Goal: Task Accomplishment & Management: Manage account settings

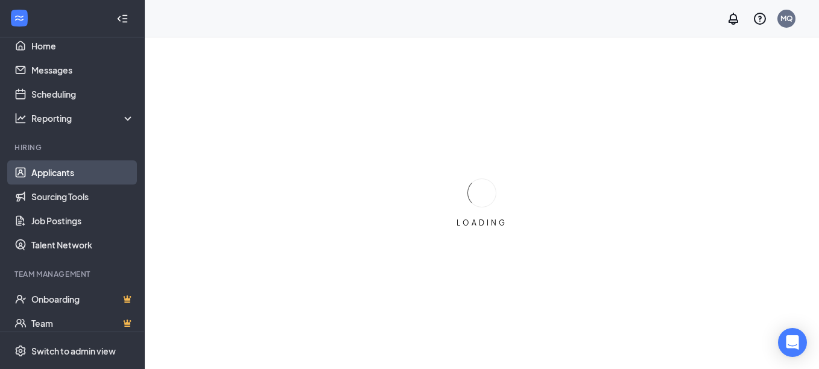
scroll to position [60, 0]
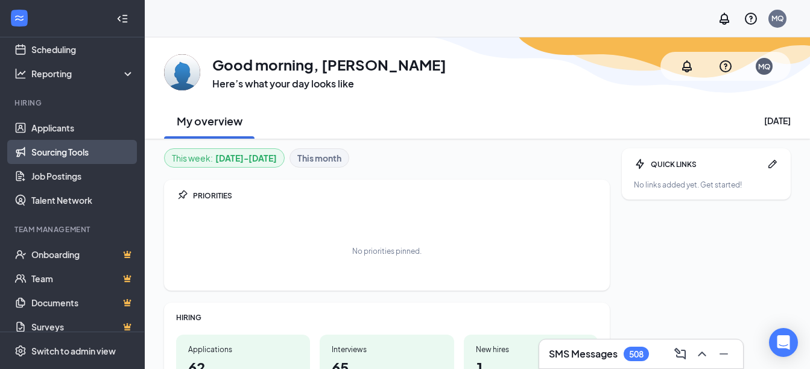
click at [57, 153] on link "Sourcing Tools" at bounding box center [82, 152] width 103 height 24
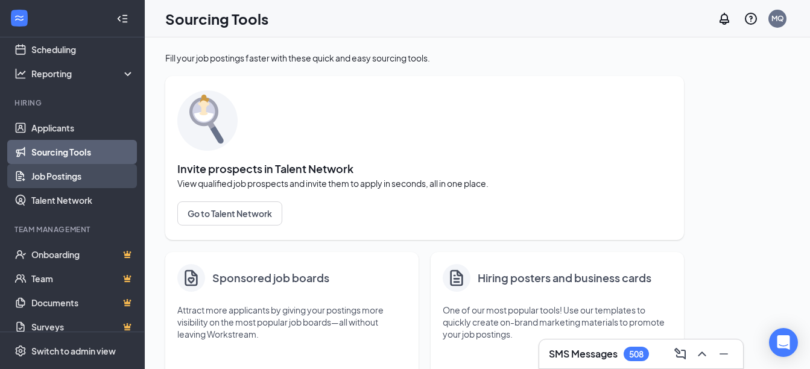
click at [66, 175] on link "Job Postings" at bounding box center [82, 176] width 103 height 24
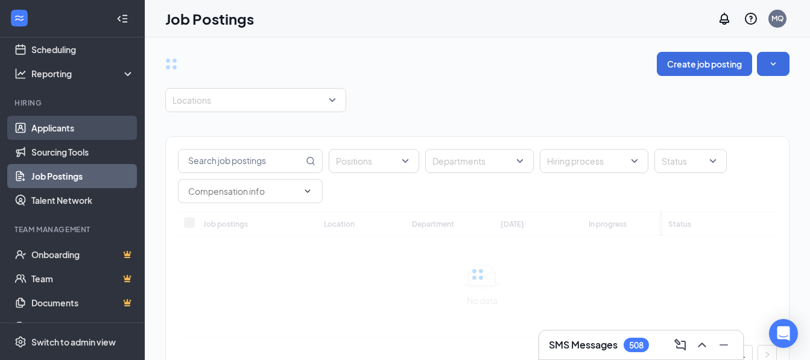
click at [86, 133] on link "Applicants" at bounding box center [82, 128] width 103 height 24
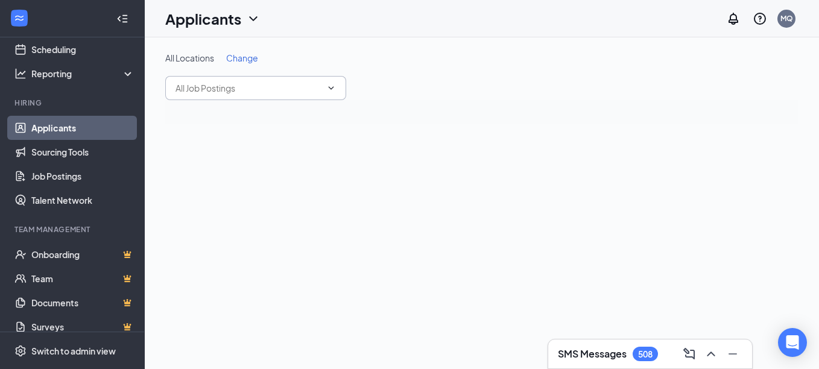
click at [249, 95] on span at bounding box center [255, 88] width 181 height 24
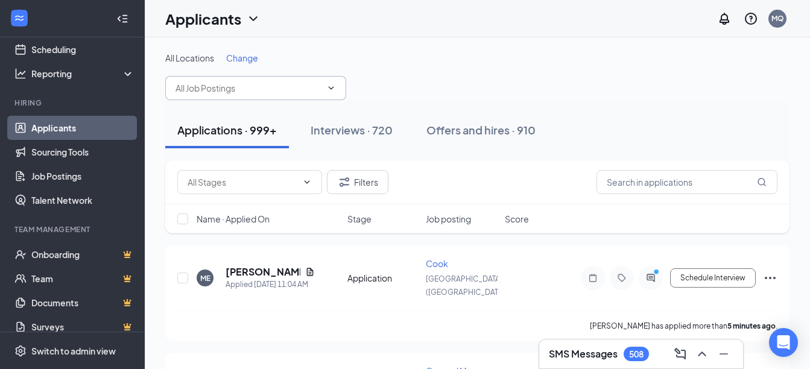
click at [247, 61] on span "Change" at bounding box center [242, 57] width 32 height 11
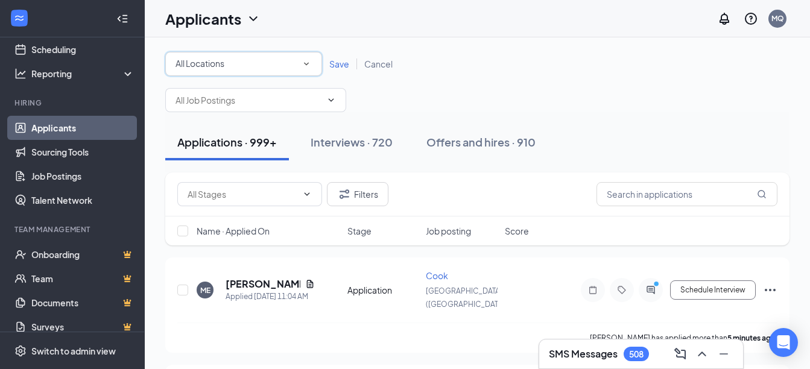
click at [285, 68] on div "All Locations" at bounding box center [243, 64] width 136 height 14
type input "street"
click at [259, 93] on div "[GEOGRAPHIC_DATA] ([GEOGRAPHIC_DATA])" at bounding box center [243, 97] width 137 height 14
click at [347, 64] on span "Save" at bounding box center [339, 63] width 20 height 11
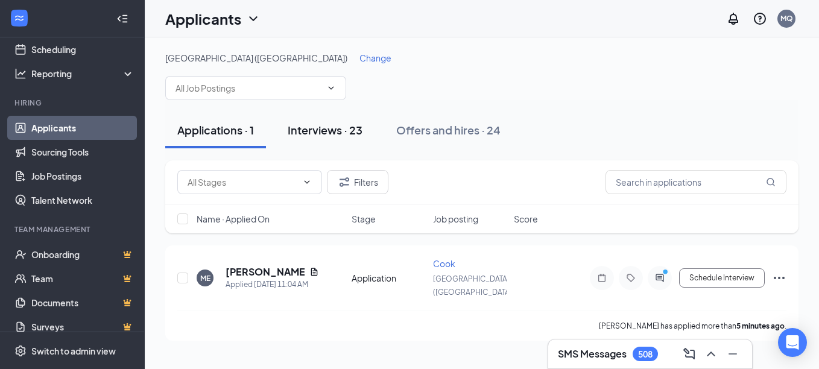
click at [333, 131] on div "Interviews · 23" at bounding box center [325, 129] width 75 height 15
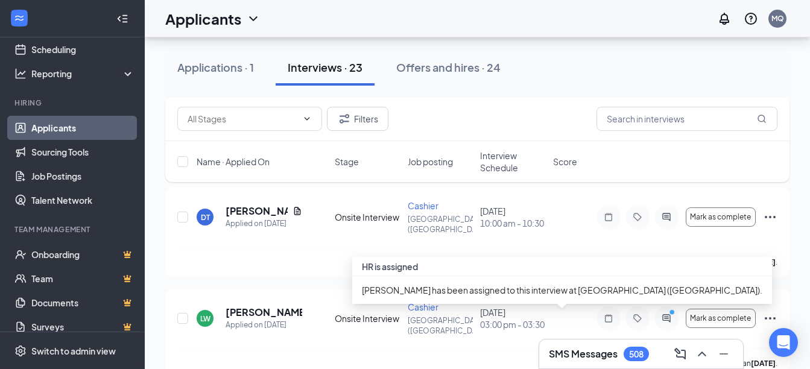
scroll to position [1266, 0]
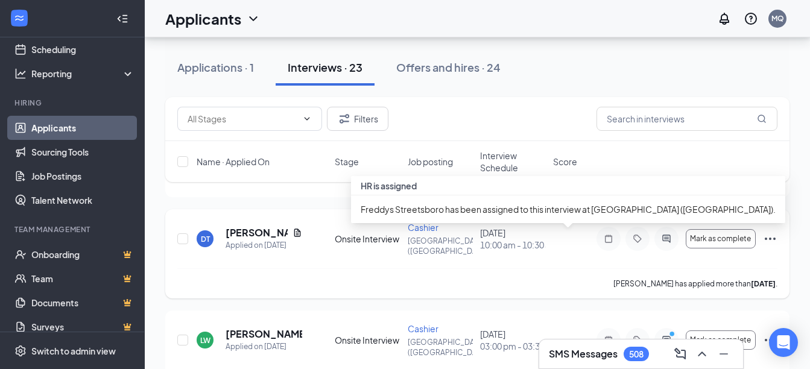
click at [505, 251] on span "10:00 am - 10:30 am" at bounding box center [513, 245] width 66 height 12
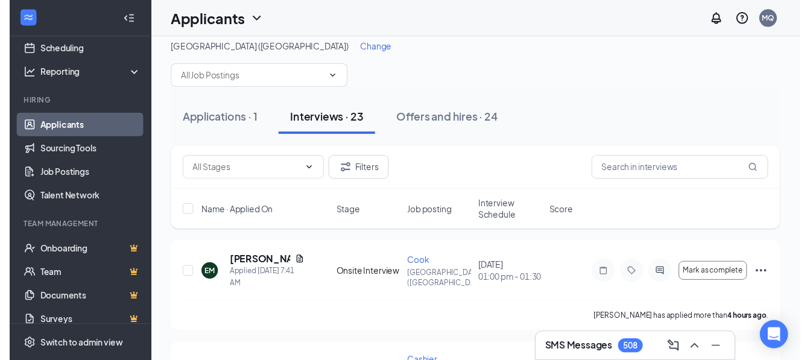
scroll to position [0, 0]
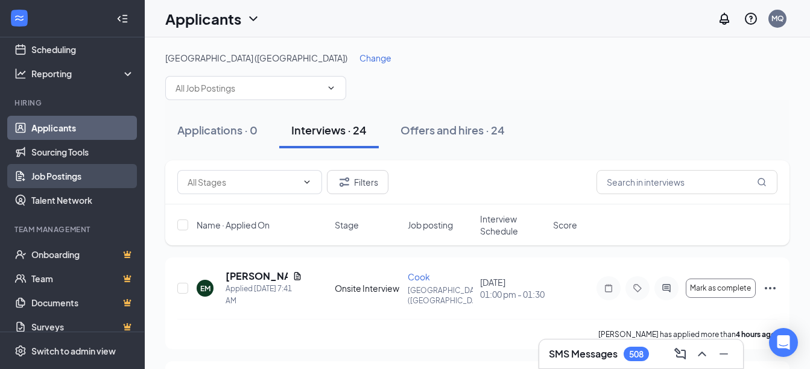
click at [60, 181] on link "Job Postings" at bounding box center [82, 176] width 103 height 24
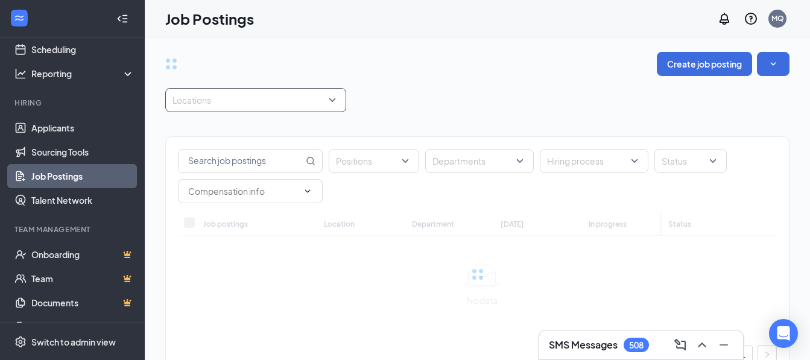
click at [224, 104] on div at bounding box center [249, 99] width 163 height 19
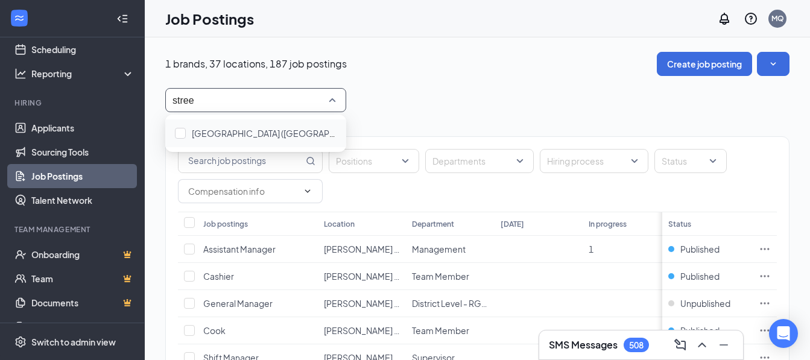
type input "street"
click at [220, 139] on div "[GEOGRAPHIC_DATA] ([GEOGRAPHIC_DATA])" at bounding box center [264, 133] width 145 height 13
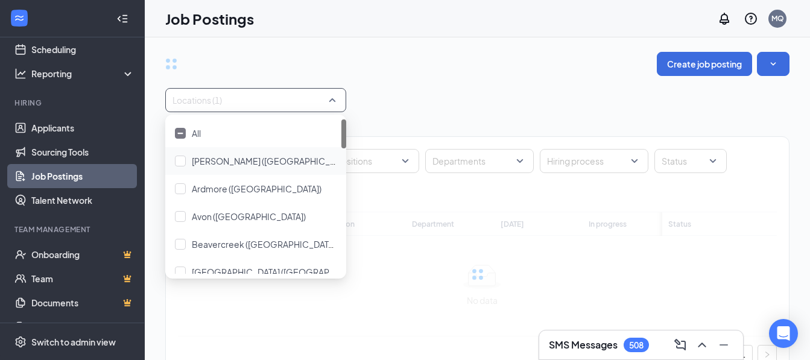
click at [517, 118] on div "Positions Departments Hiring process Status Job postings Location Department [D…" at bounding box center [477, 250] width 624 height 277
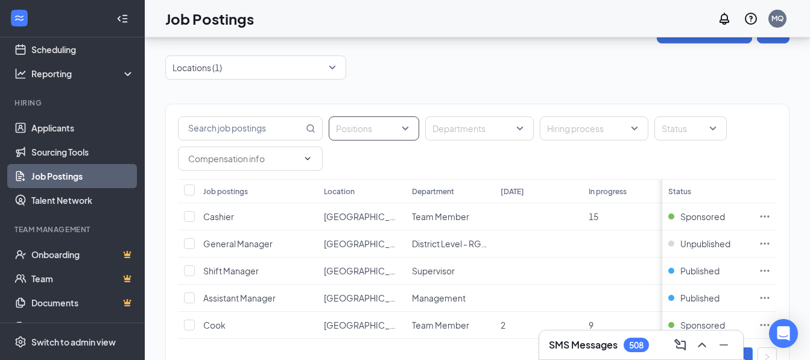
scroll to position [60, 0]
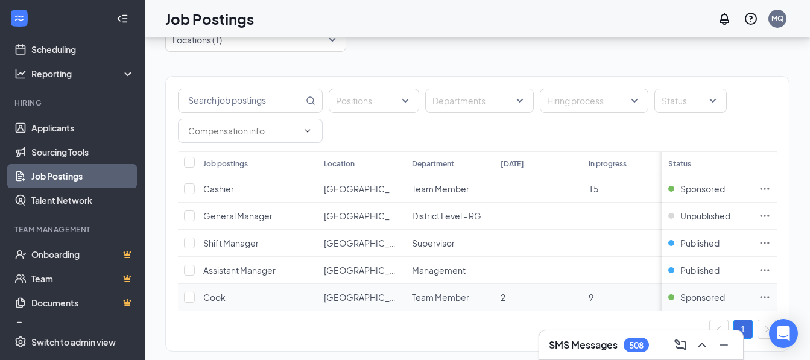
click at [356, 300] on span "[GEOGRAPHIC_DATA] ([GEOGRAPHIC_DATA])" at bounding box center [415, 297] width 182 height 11
click at [206, 295] on span "Cook" at bounding box center [214, 297] width 22 height 11
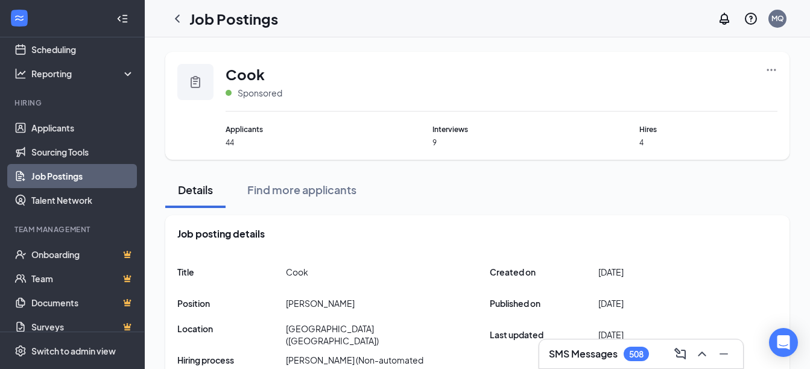
click at [773, 74] on icon "Ellipses" at bounding box center [771, 70] width 12 height 12
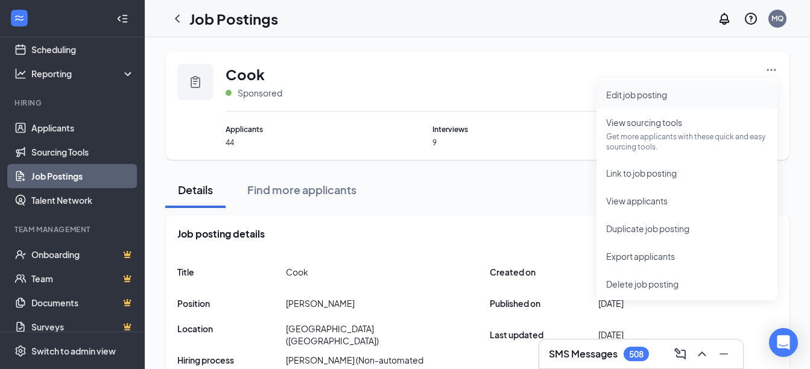
click at [688, 99] on span "Edit job posting" at bounding box center [687, 94] width 162 height 13
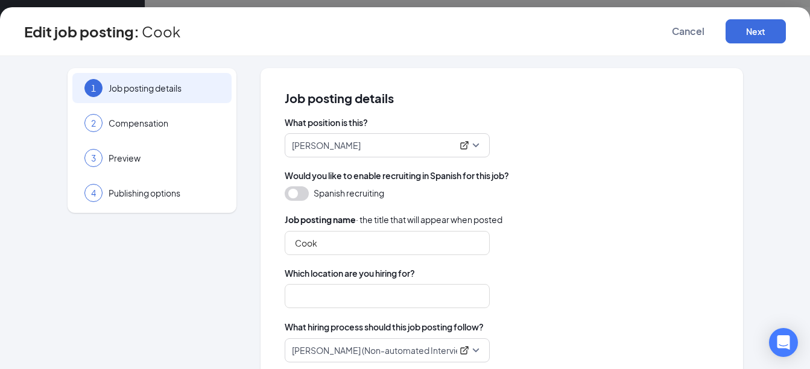
type input "[GEOGRAPHIC_DATA] ([GEOGRAPHIC_DATA])"
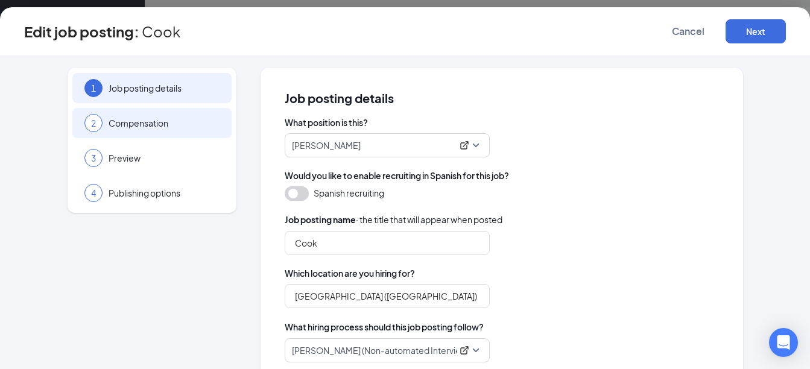
click at [110, 121] on span "Compensation" at bounding box center [164, 123] width 111 height 12
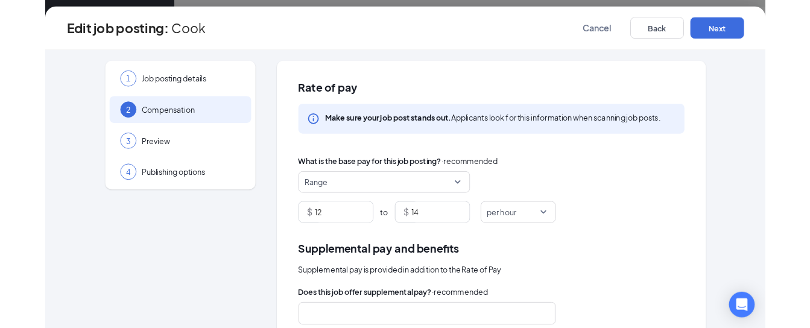
scroll to position [60, 0]
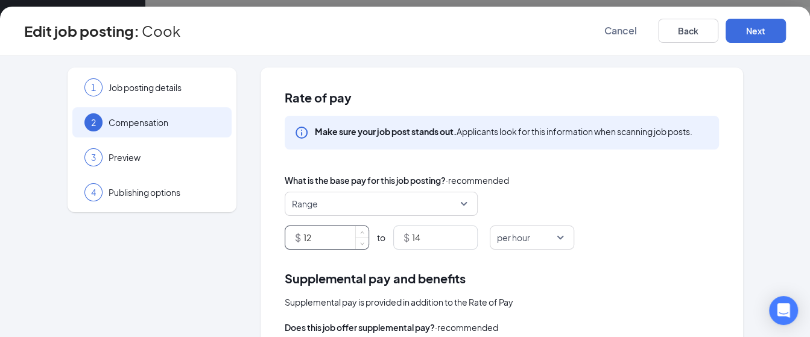
click at [315, 238] on input "12" at bounding box center [335, 237] width 65 height 23
type input "13"
click at [753, 35] on button "Next" at bounding box center [755, 31] width 60 height 24
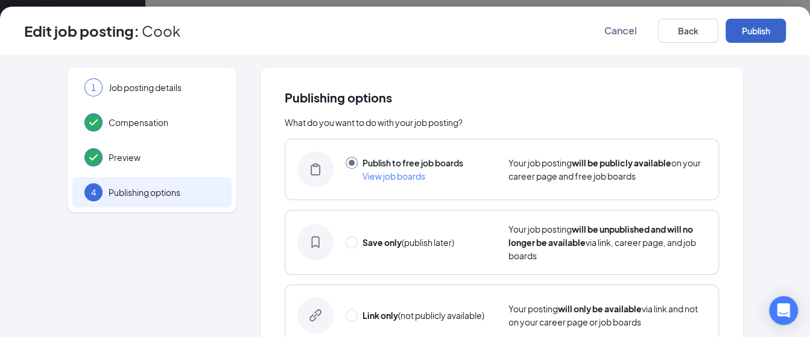
click at [753, 36] on button "Publish" at bounding box center [755, 31] width 60 height 24
click at [753, 36] on button "button" at bounding box center [755, 31] width 60 height 24
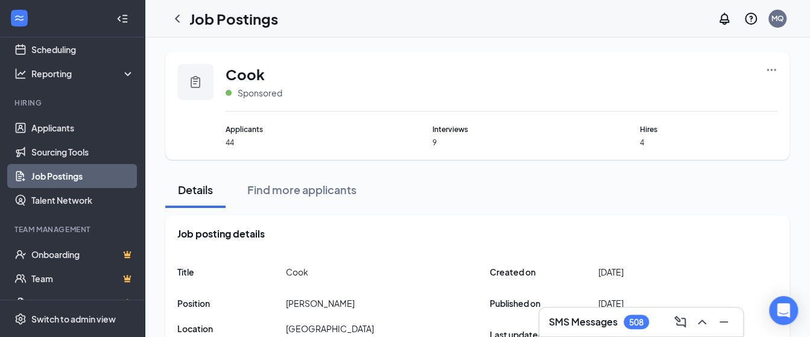
drag, startPoint x: 181, startPoint y: 25, endPoint x: 289, endPoint y: 0, distance: 111.3
click at [181, 25] on icon "ChevronLeft" at bounding box center [177, 18] width 14 height 14
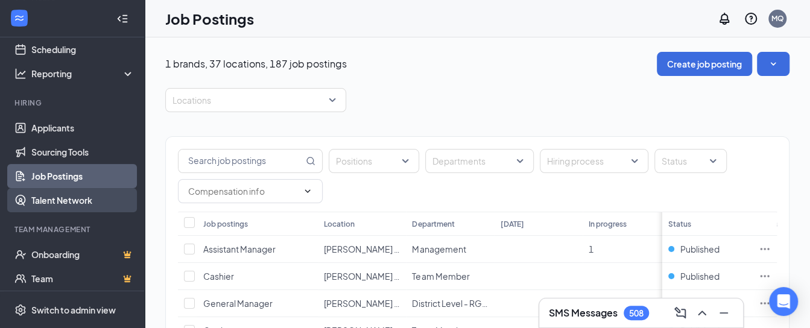
click at [85, 192] on link "Talent Network" at bounding box center [82, 200] width 103 height 24
